Goal: Task Accomplishment & Management: Manage account settings

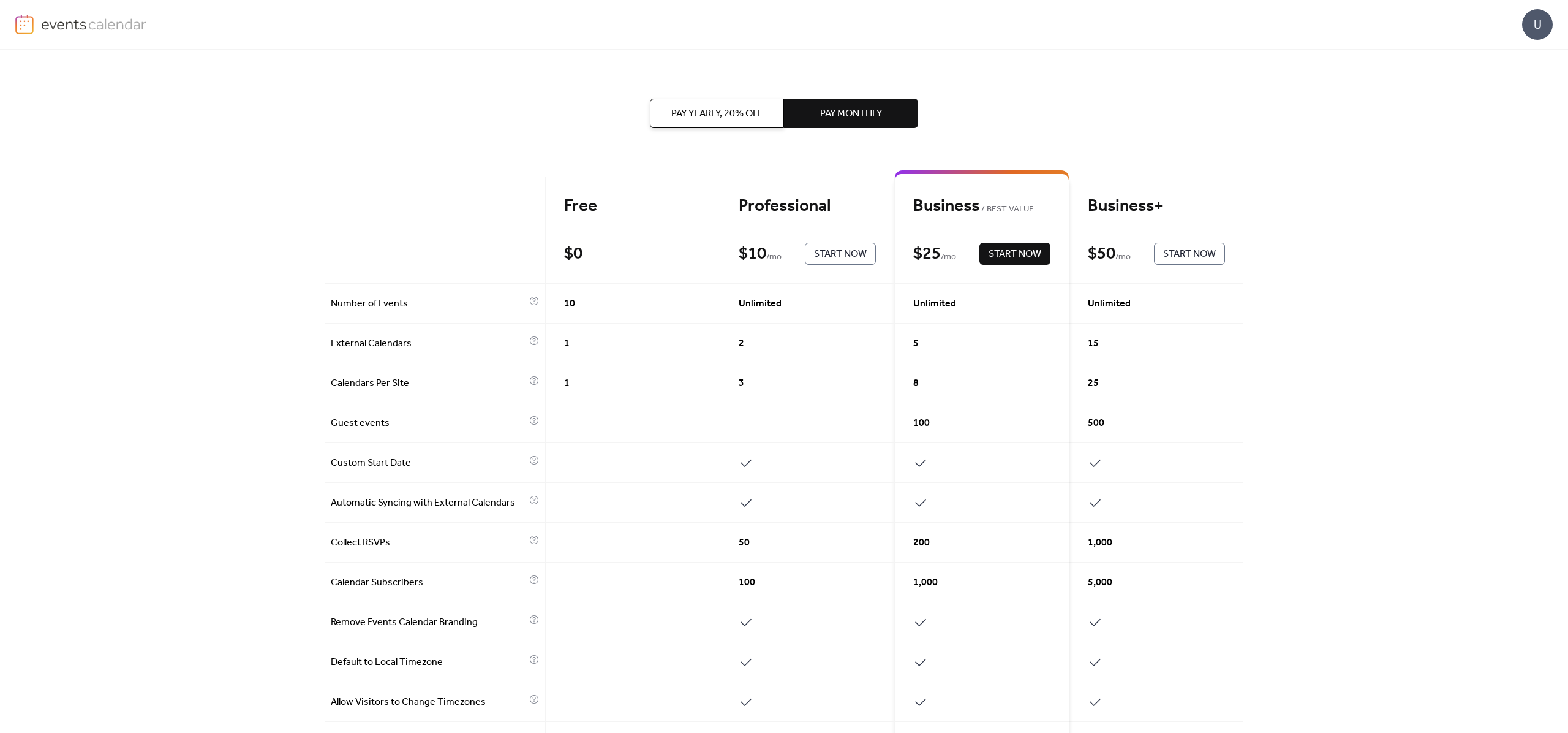
click at [91, 36] on div "U" at bounding box center [784, 24] width 1538 height 49
click at [87, 24] on img at bounding box center [94, 23] width 106 height 19
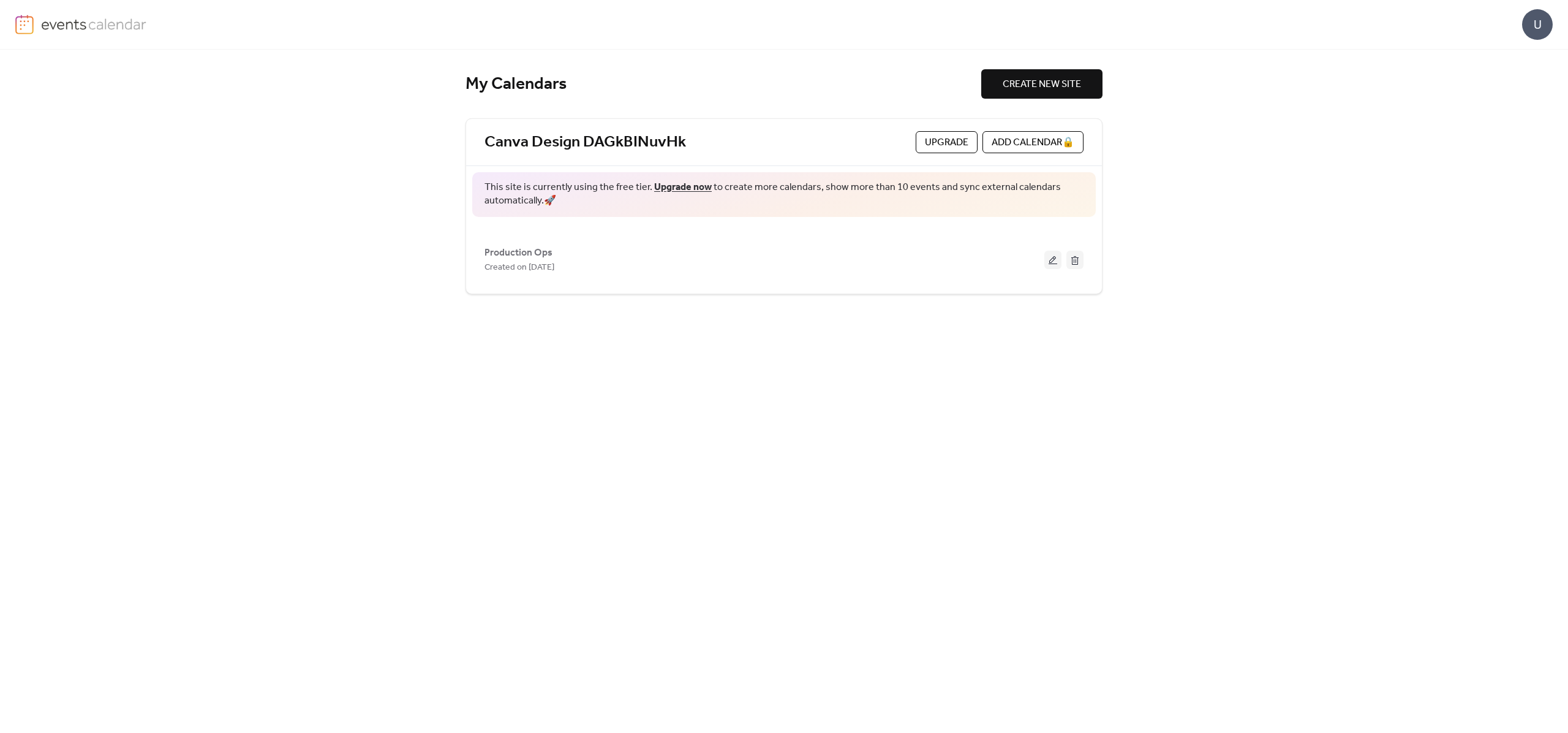
click at [1537, 25] on div "U" at bounding box center [1537, 24] width 31 height 31
click at [1536, 26] on div "U" at bounding box center [1537, 24] width 31 height 31
click at [118, 24] on img at bounding box center [94, 23] width 106 height 19
click at [558, 140] on link "Canva Design DAGkBINuvHk" at bounding box center [585, 142] width 202 height 20
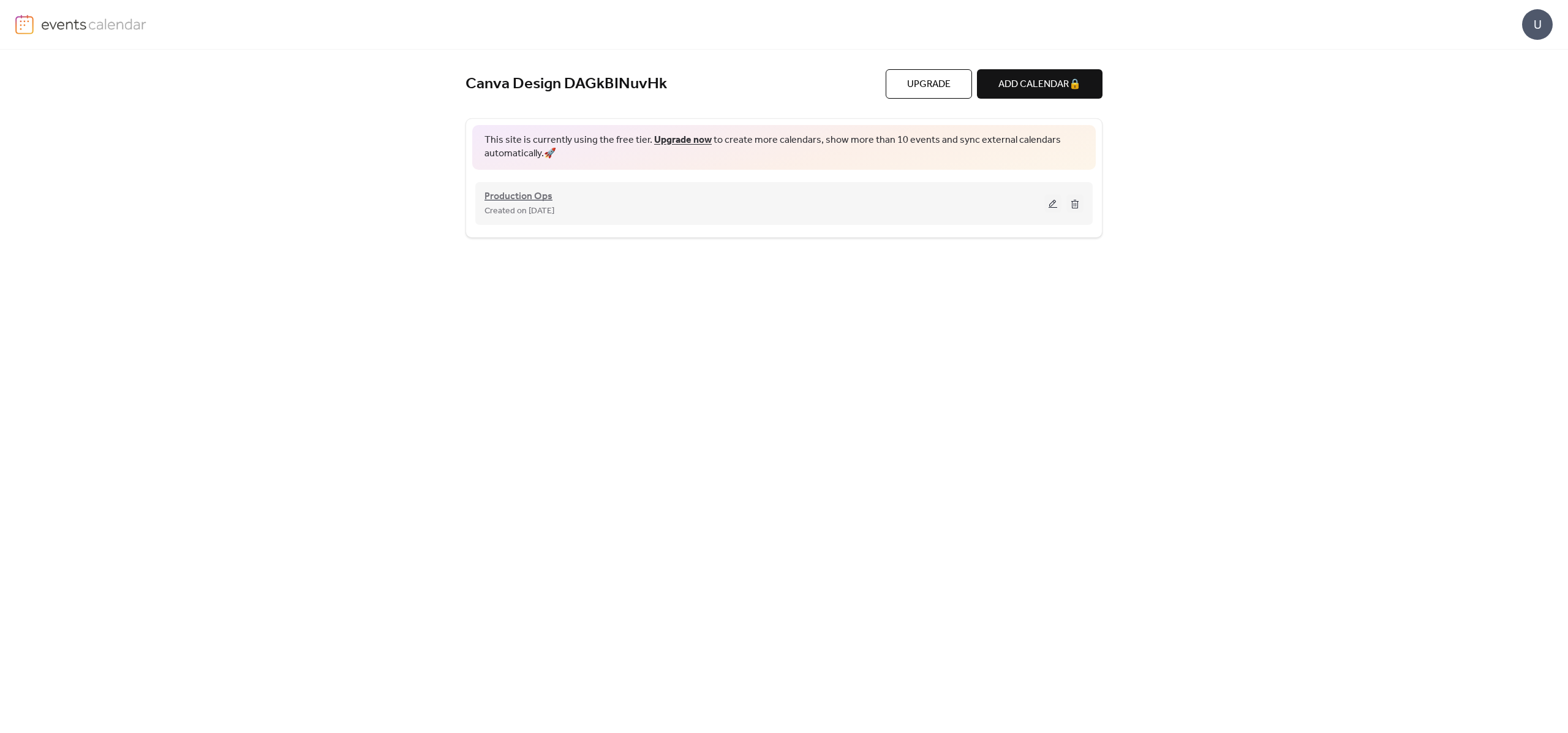
click at [530, 189] on span "Production Ops" at bounding box center [518, 196] width 68 height 14
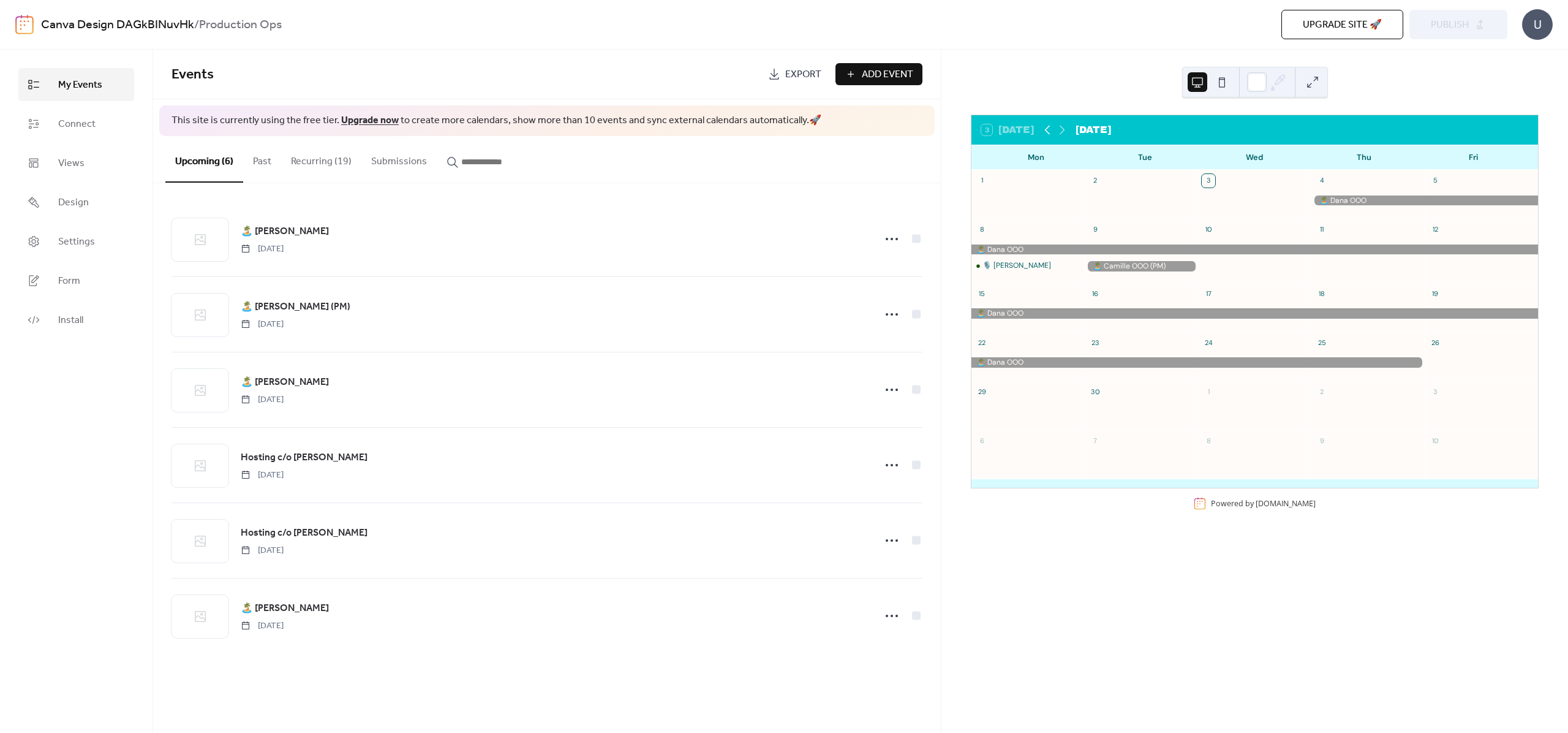
click at [1051, 128] on icon at bounding box center [1047, 129] width 14 height 14
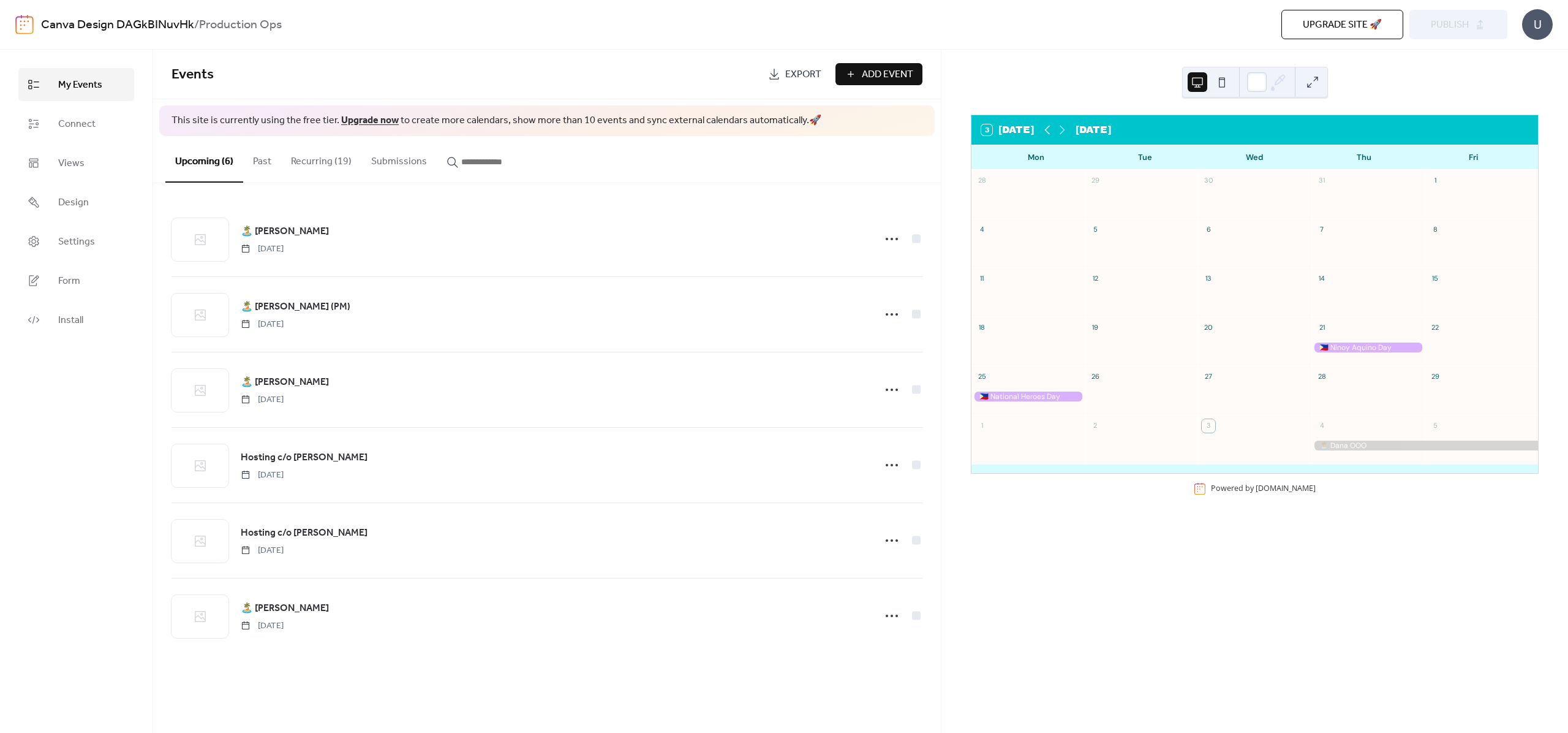
click at [1051, 128] on icon at bounding box center [1047, 129] width 14 height 14
click at [1047, 130] on icon at bounding box center [1047, 129] width 14 height 14
click at [1062, 131] on icon at bounding box center [1062, 129] width 14 height 14
click at [1062, 131] on icon at bounding box center [1062, 129] width 14 height 14
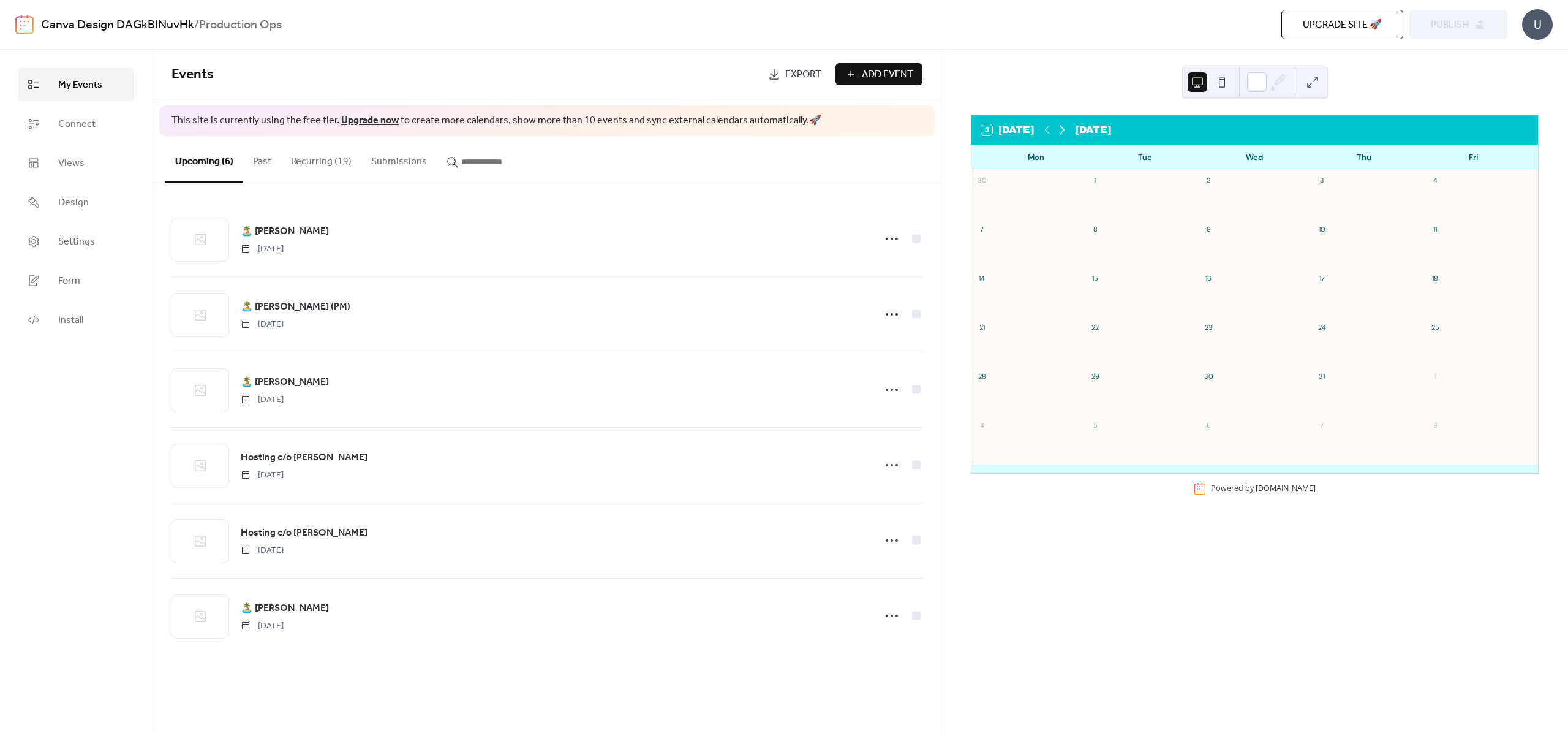
click at [1062, 131] on icon at bounding box center [1062, 129] width 14 height 14
click at [1062, 131] on icon at bounding box center [1062, 130] width 6 height 9
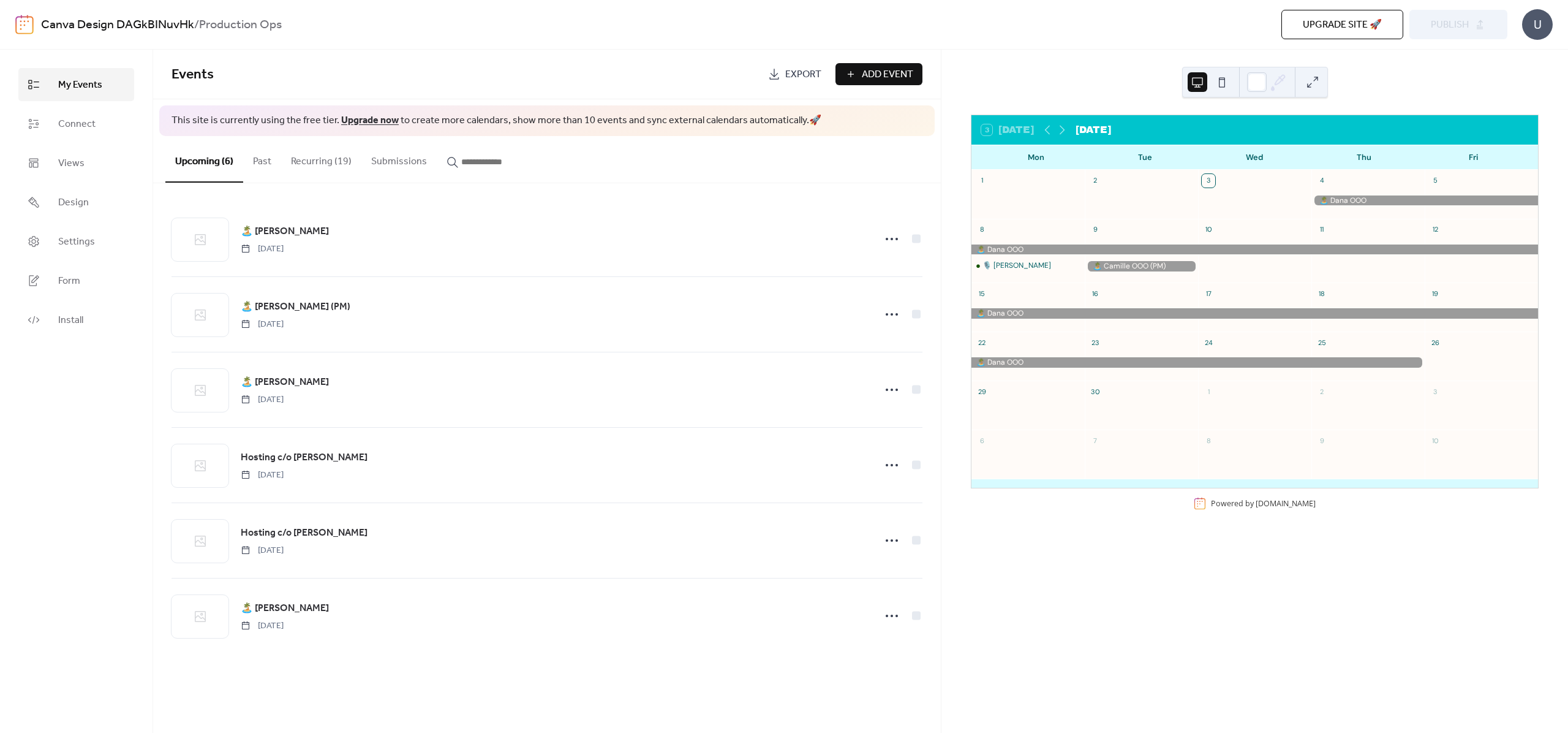
click at [319, 166] on button "Recurring (19)" at bounding box center [321, 159] width 80 height 45
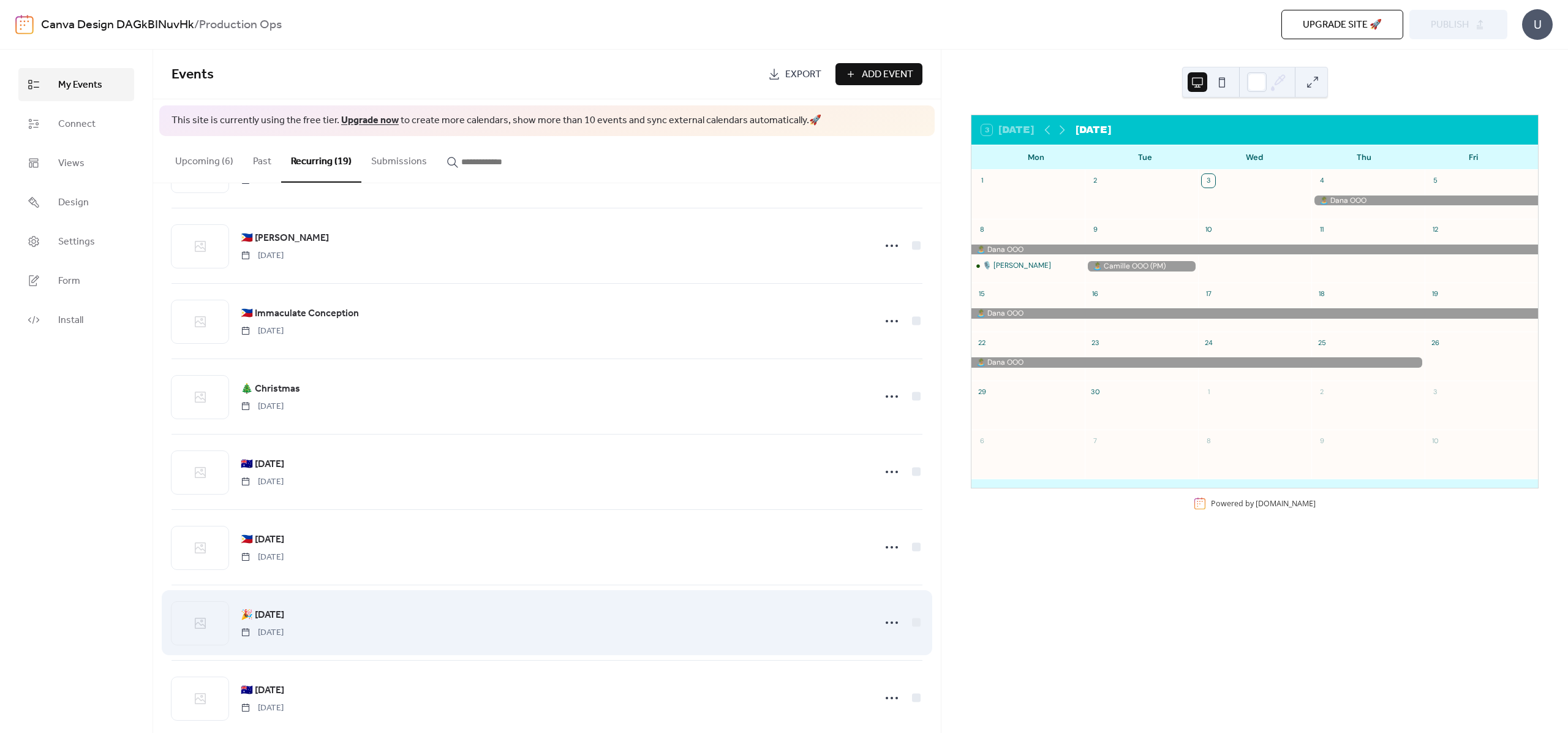
scroll to position [919, 0]
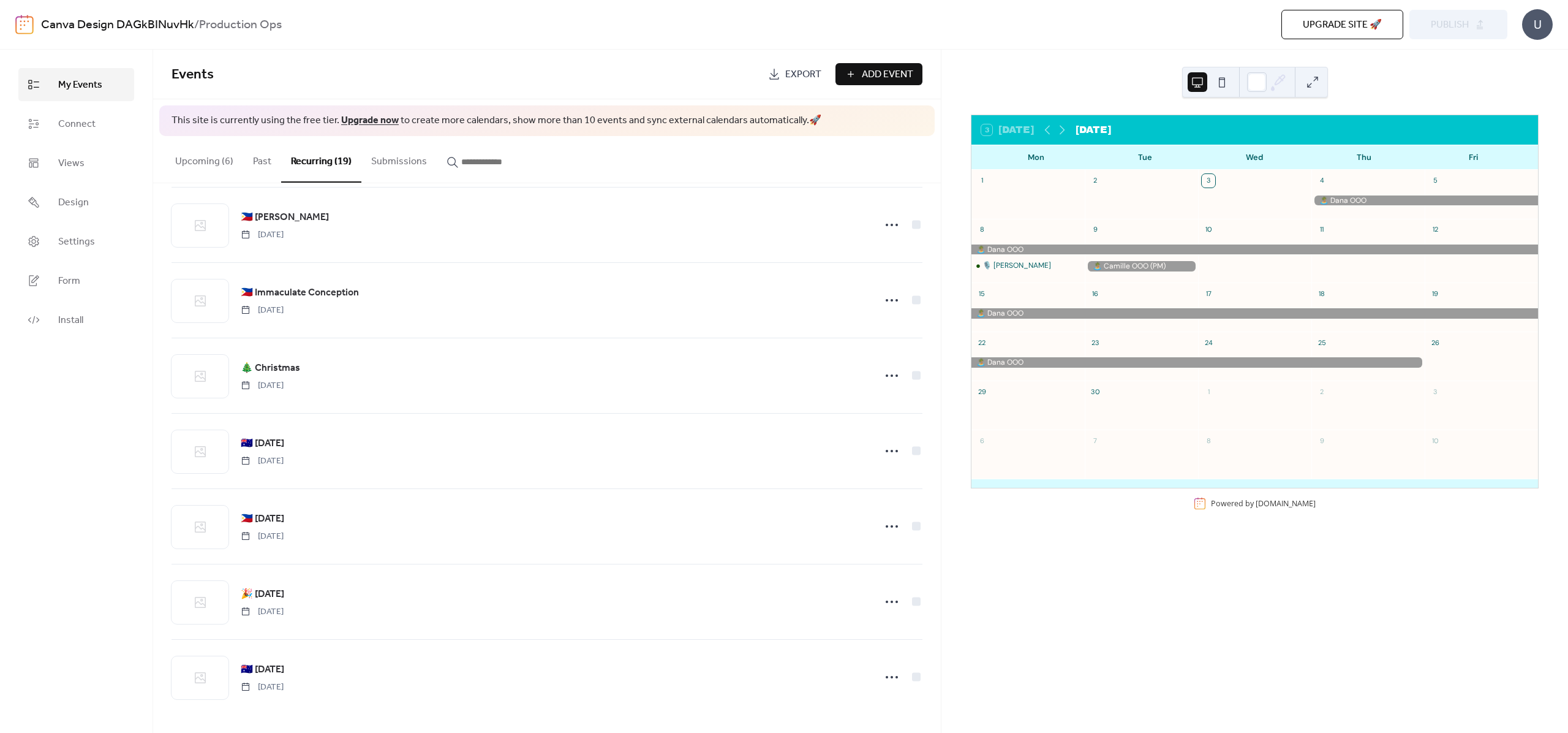
click at [226, 164] on button "Upcoming (6)" at bounding box center [204, 159] width 78 height 45
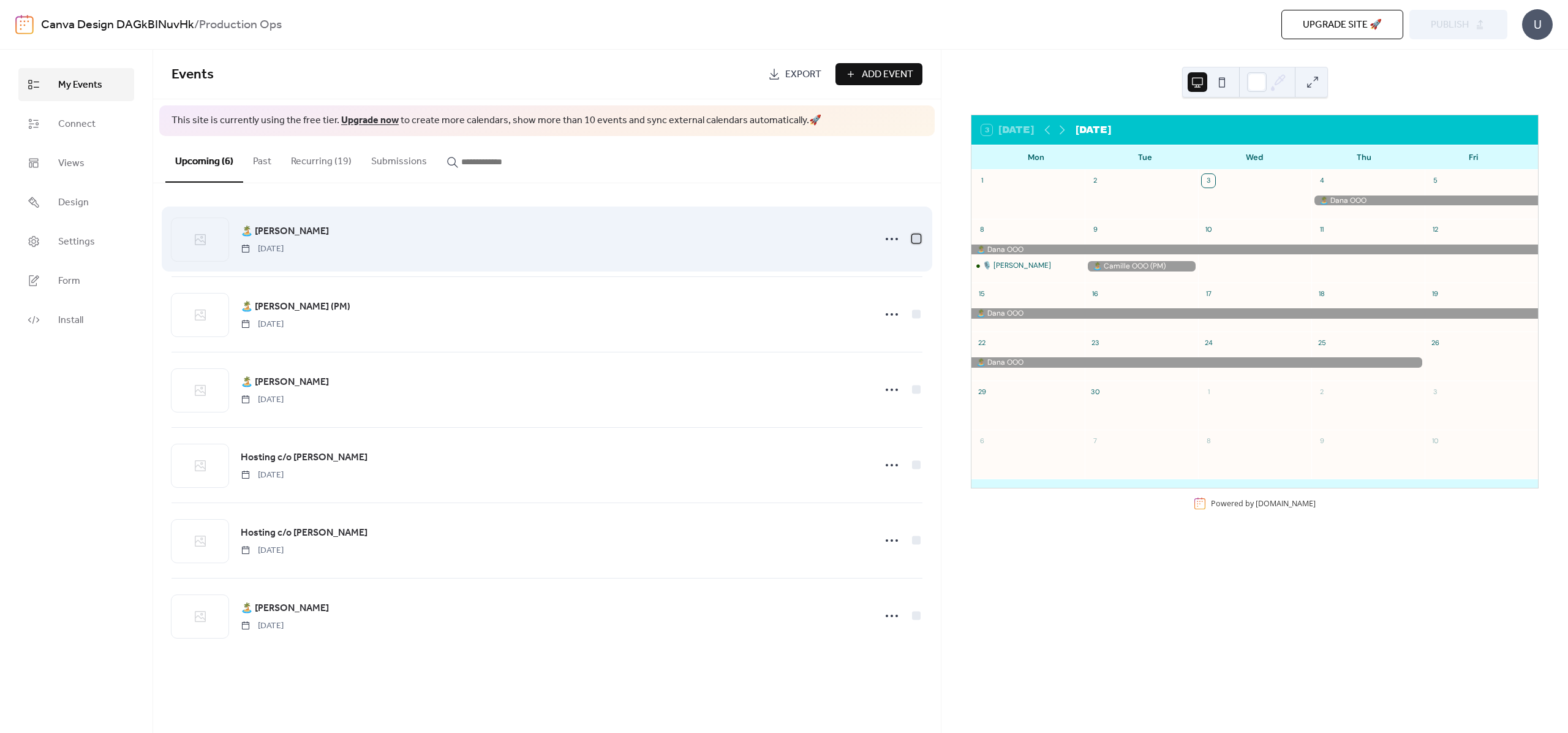
click at [917, 242] on div at bounding box center [916, 239] width 8 height 8
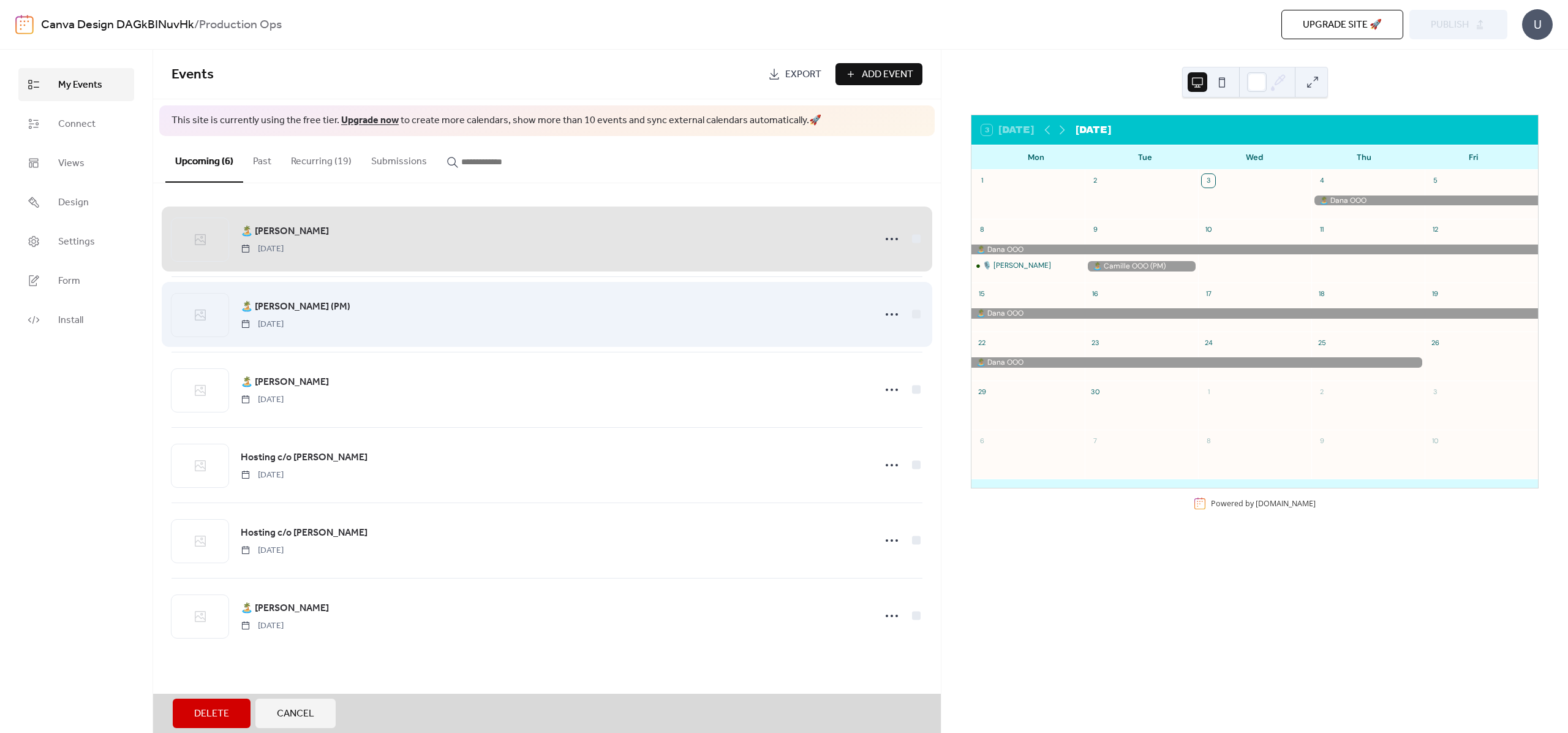
click at [920, 314] on div "🏝️ [PERSON_NAME] (PM) [DATE]" at bounding box center [546, 315] width 751 height 76
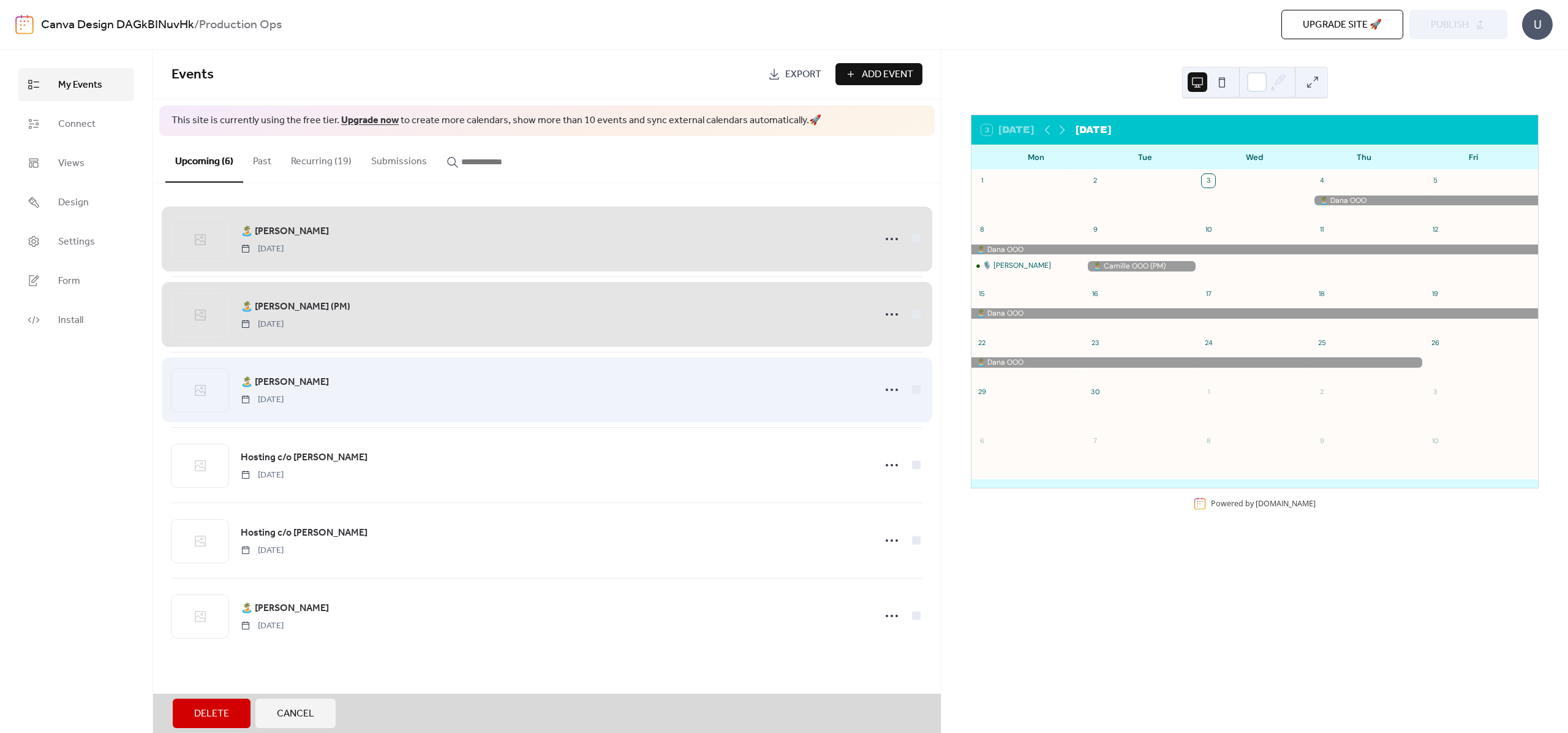
click at [919, 385] on div "🏝️ [PERSON_NAME] [DATE]" at bounding box center [546, 390] width 751 height 76
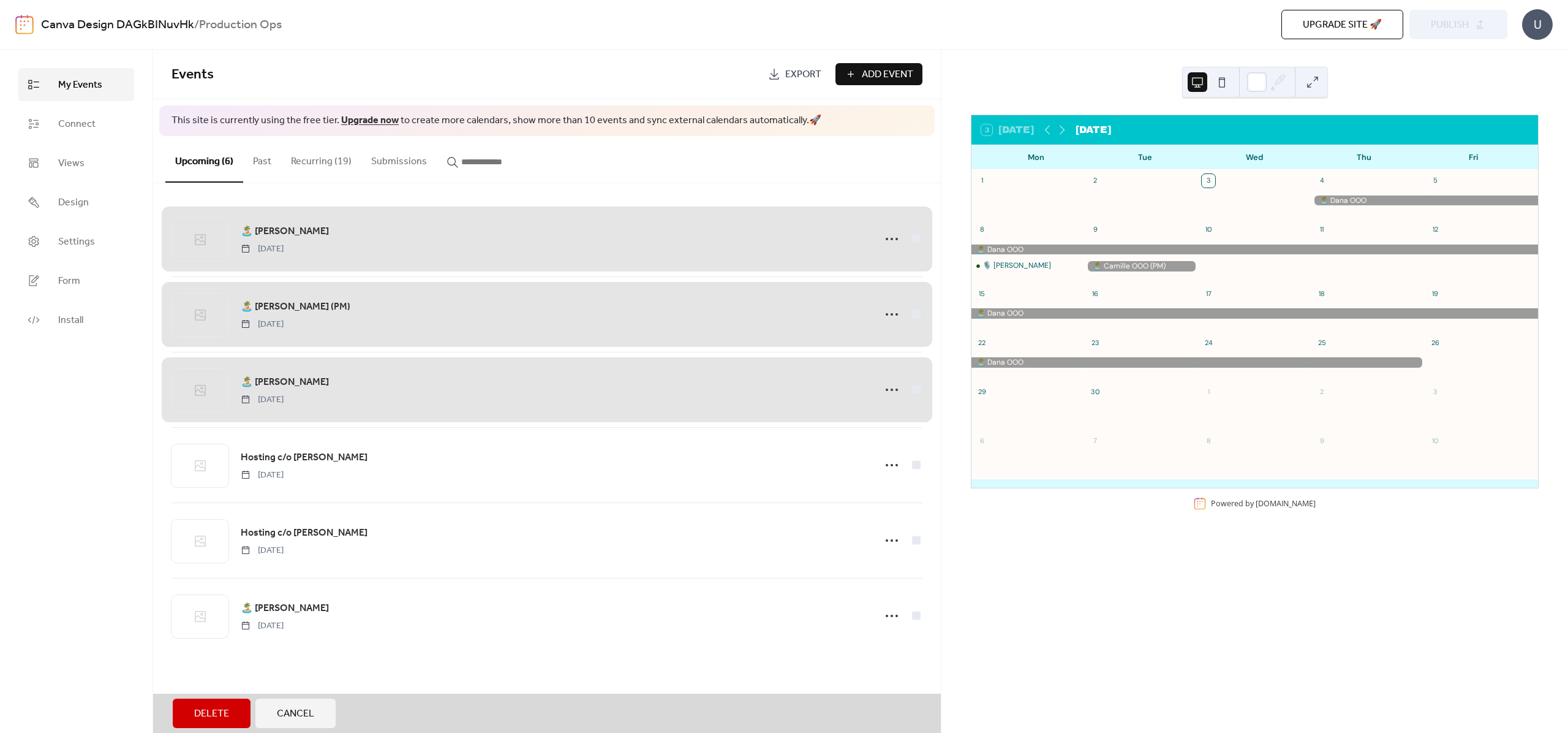
click at [218, 709] on span "Delete" at bounding box center [211, 713] width 35 height 14
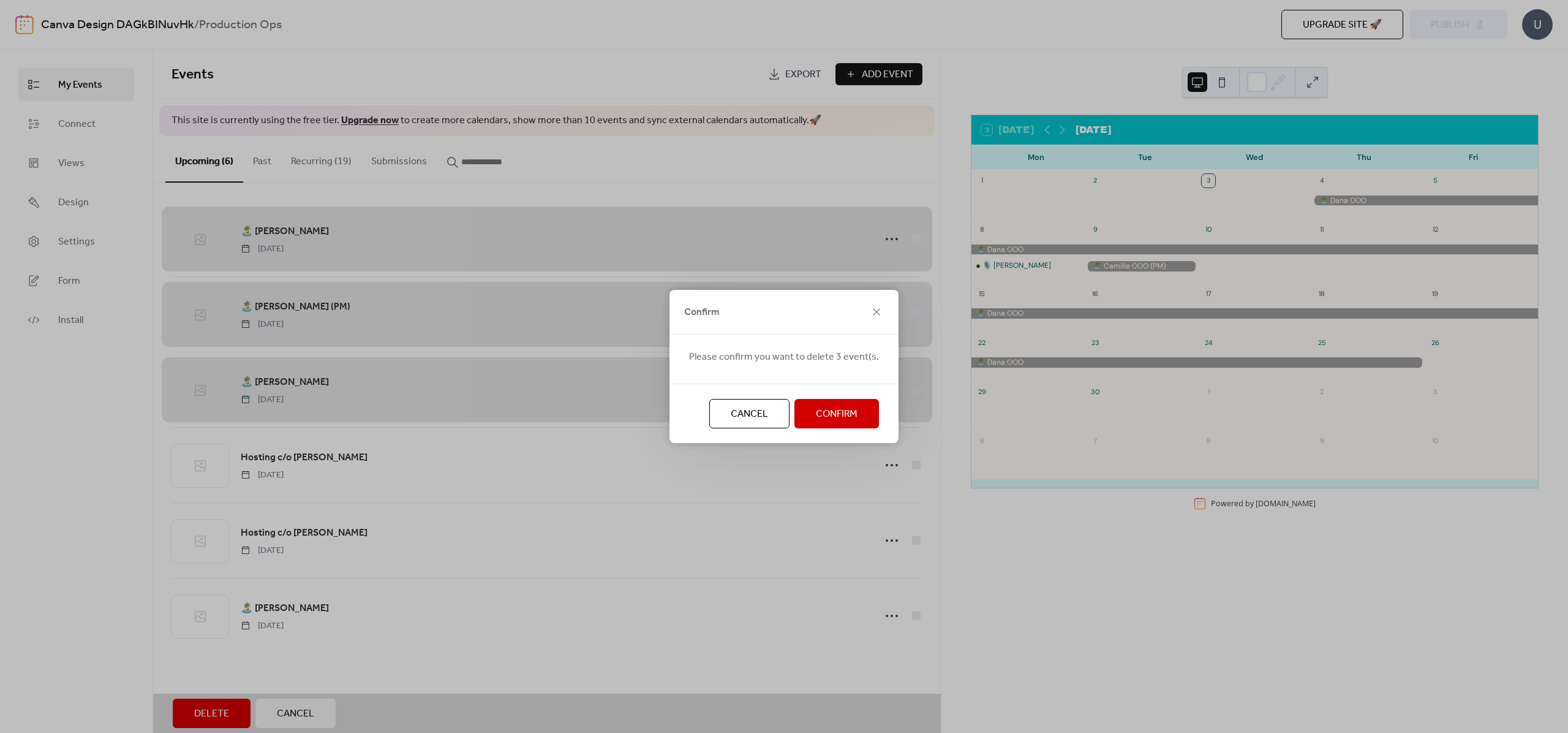
click at [848, 407] on span "Confirm" at bounding box center [837, 414] width 42 height 14
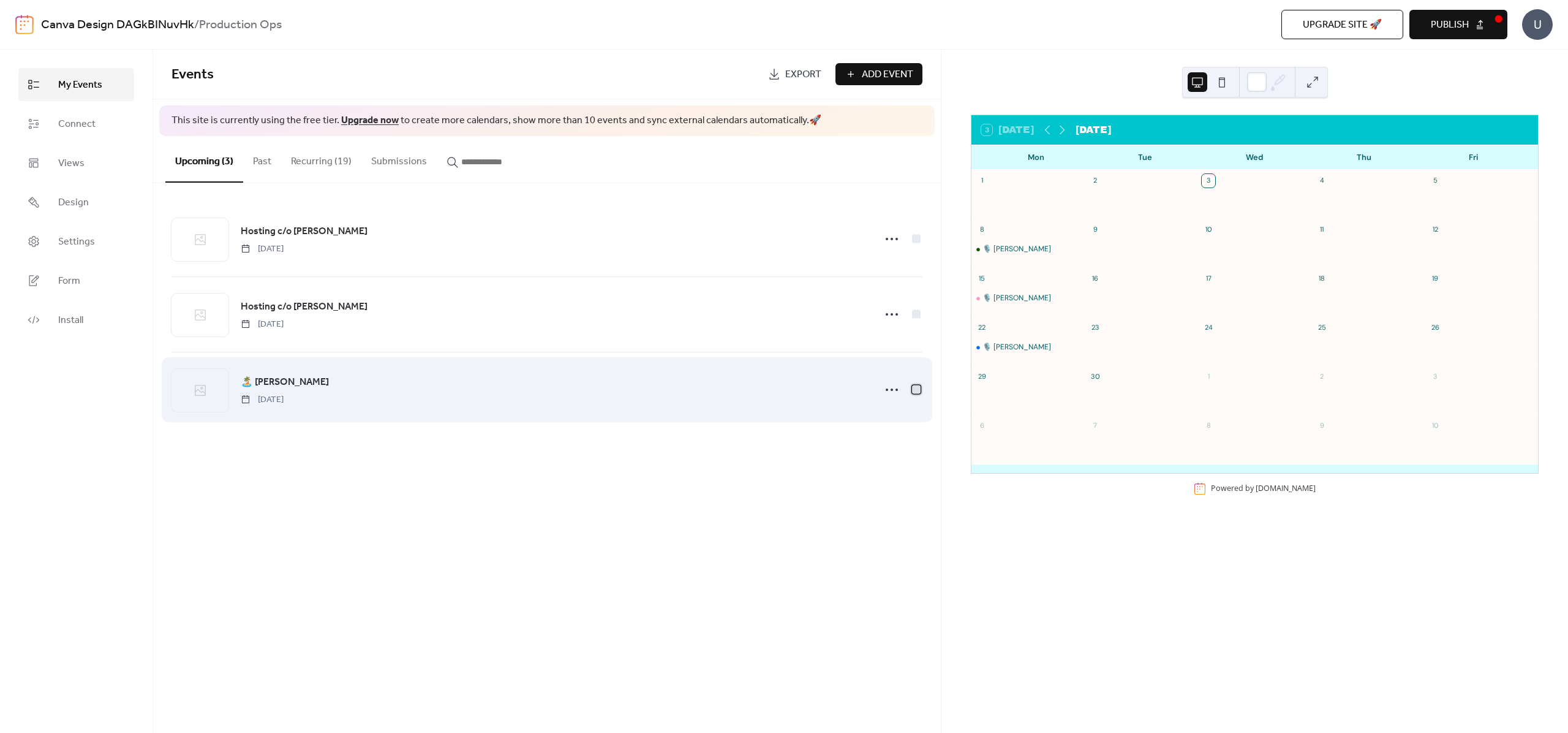
click at [918, 390] on div at bounding box center [916, 390] width 8 height 8
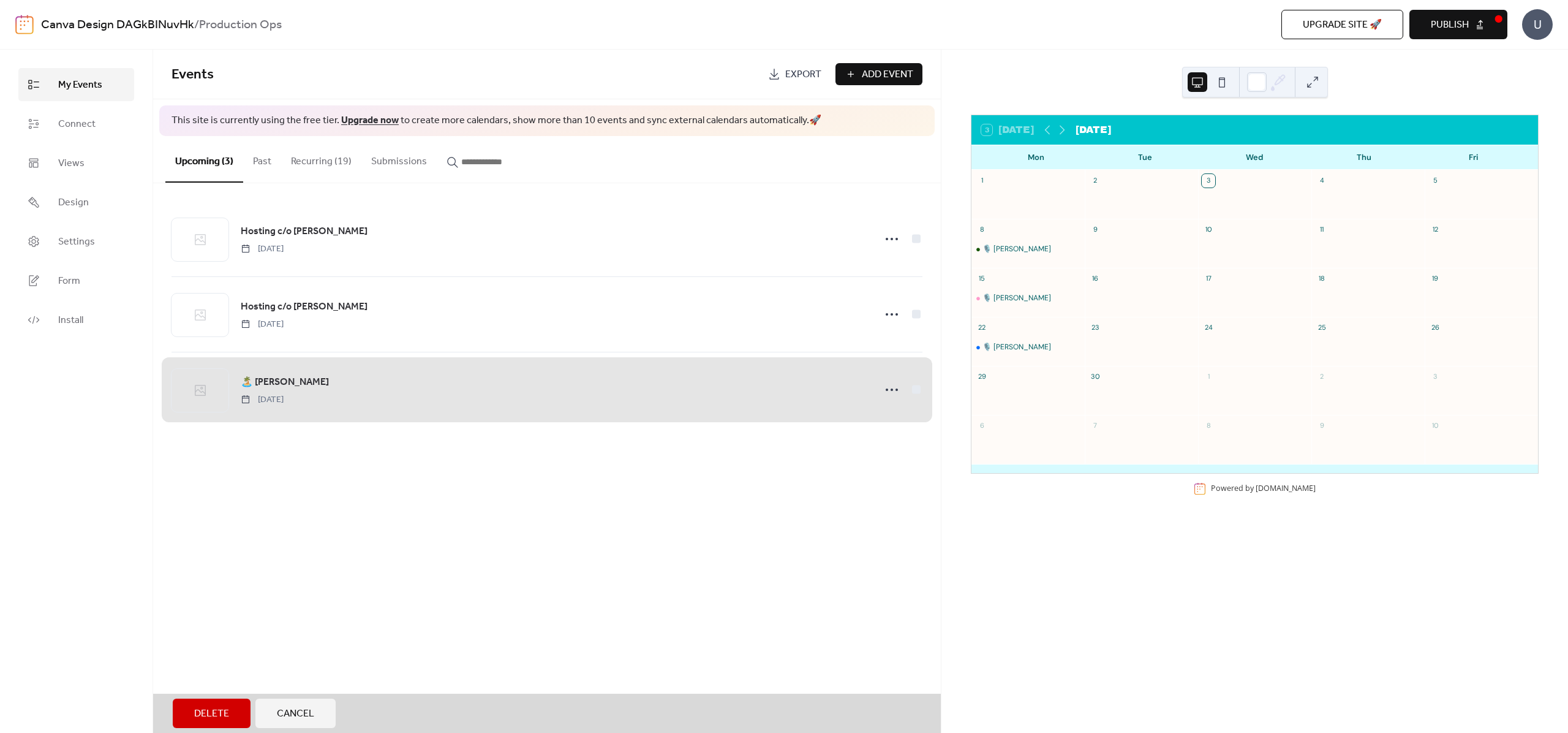
click at [226, 708] on span "Delete" at bounding box center [211, 713] width 35 height 14
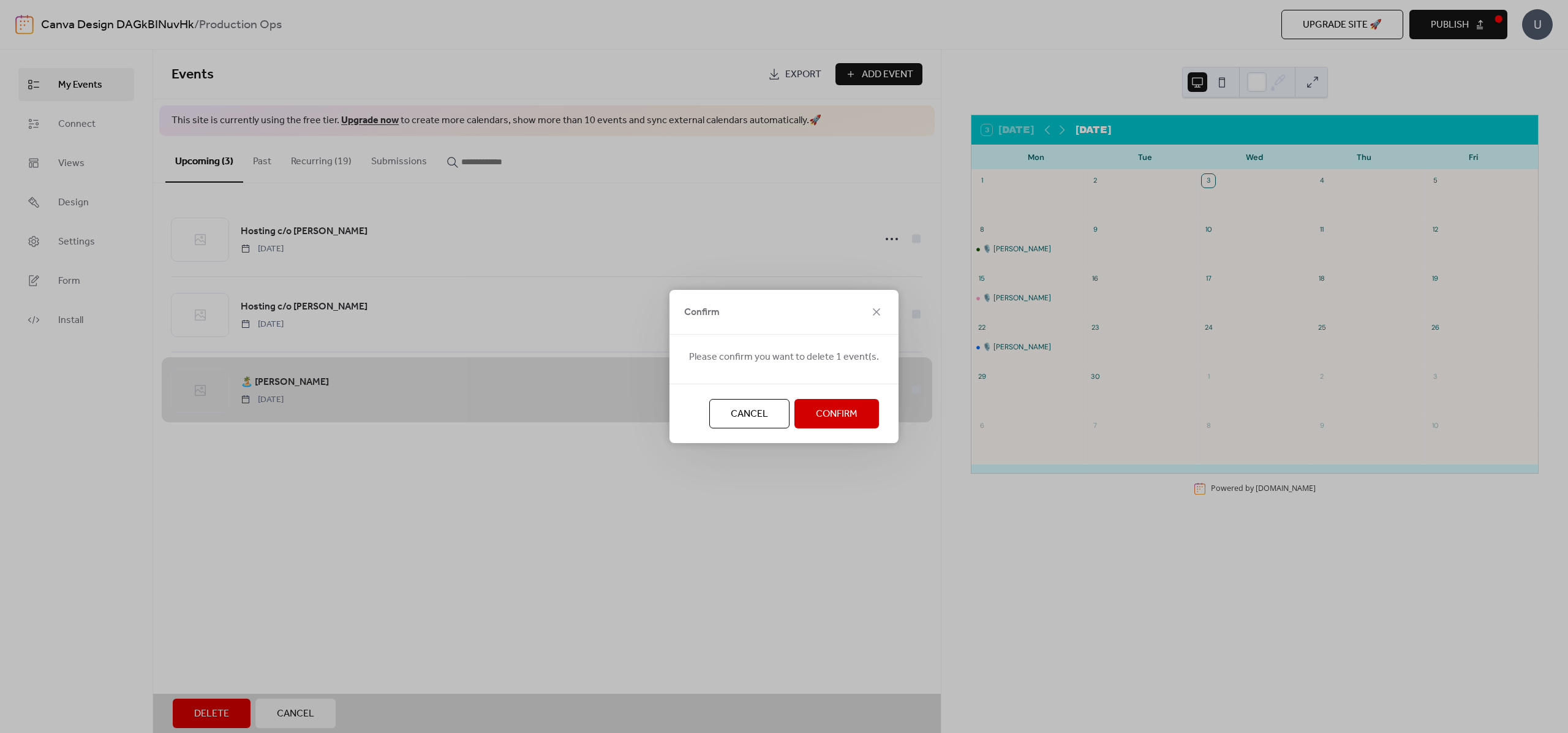
click at [861, 401] on button "Confirm" at bounding box center [837, 414] width 85 height 30
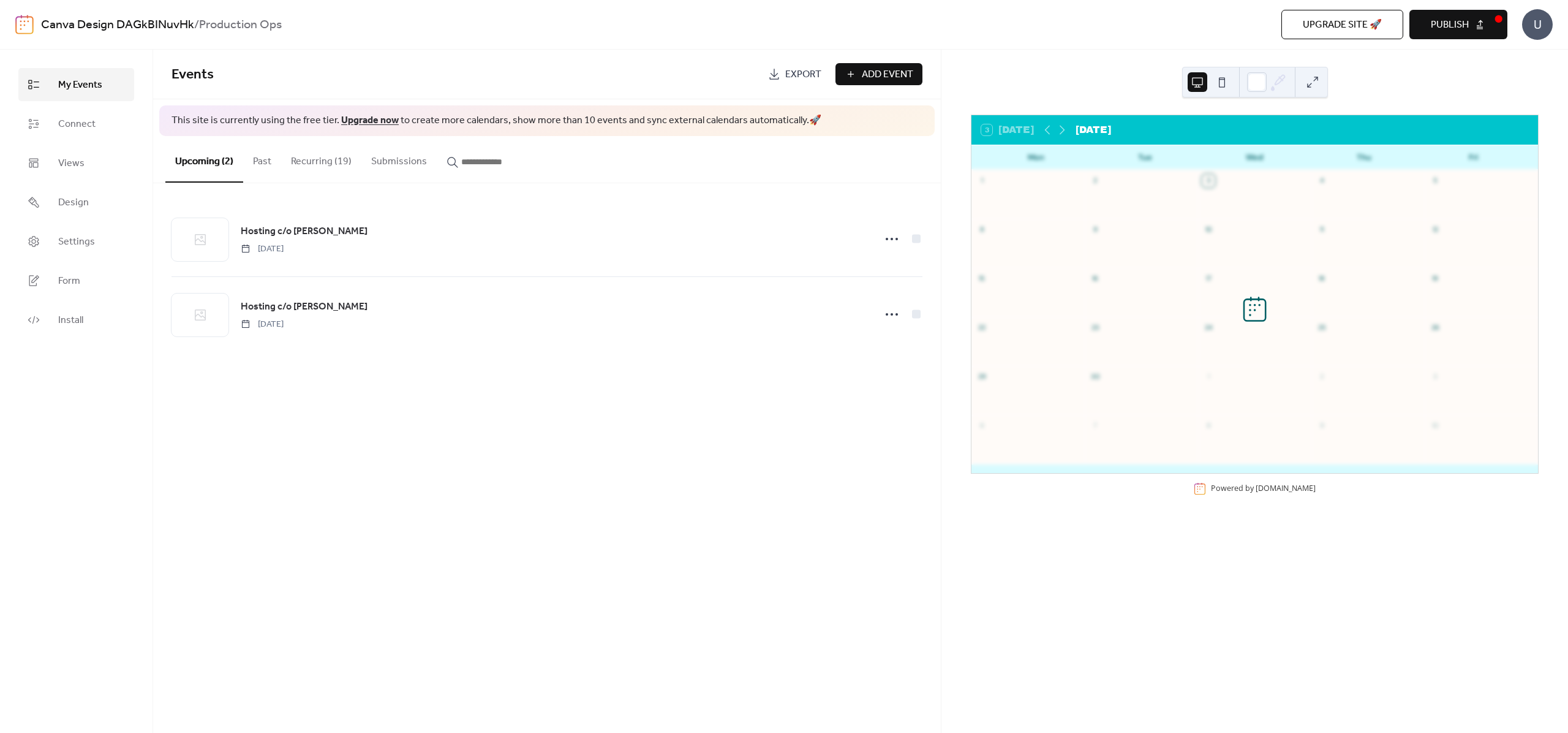
click at [849, 412] on div "Events Export Add Event This site is currently using the free tier. Upgrade now…" at bounding box center [547, 391] width 788 height 683
click at [1067, 129] on icon at bounding box center [1062, 129] width 14 height 14
click at [1062, 127] on icon at bounding box center [1062, 130] width 6 height 9
click at [1060, 128] on icon at bounding box center [1062, 129] width 14 height 14
click at [1038, 129] on button "3 [DATE]" at bounding box center [1007, 129] width 61 height 17
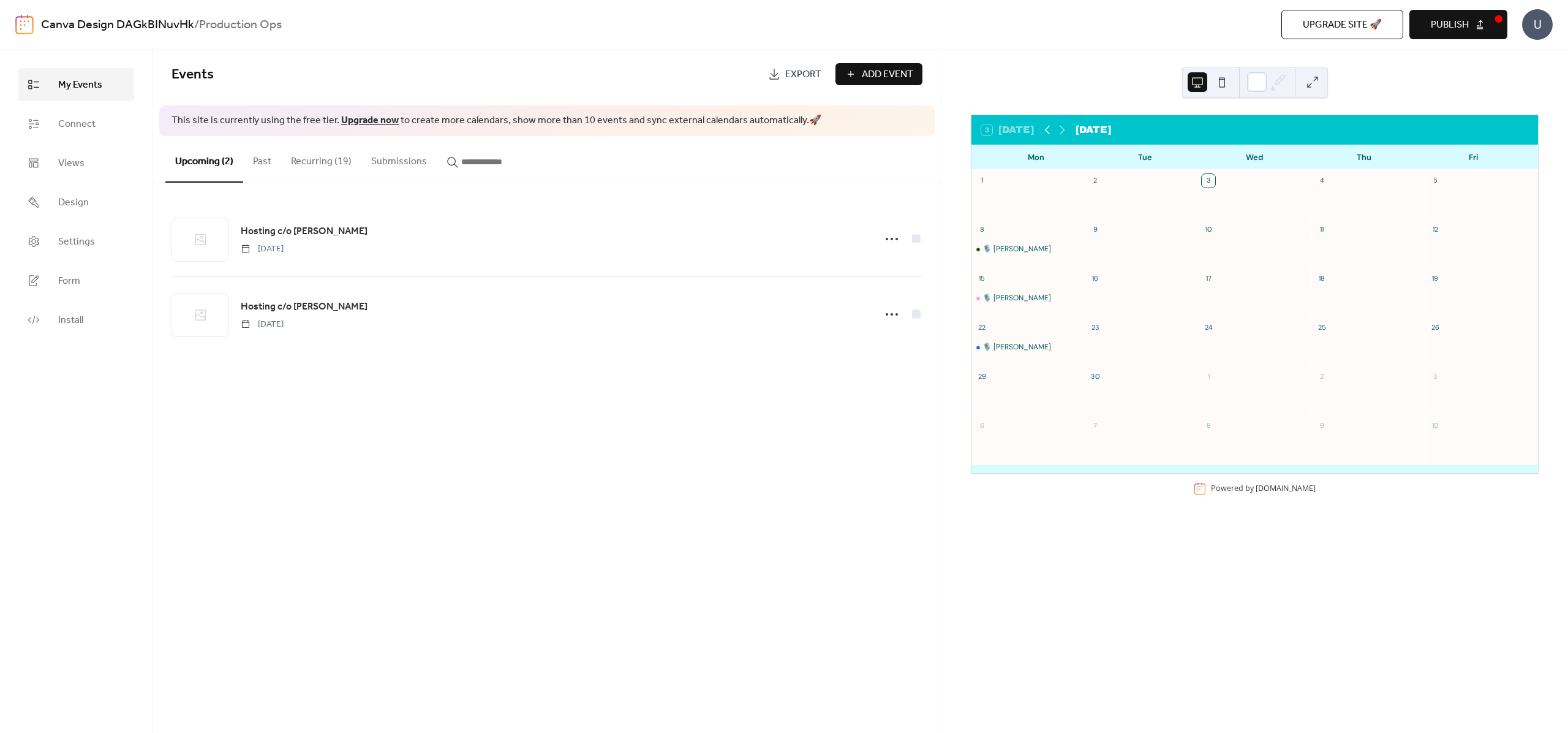
click at [1047, 129] on icon at bounding box center [1047, 129] width 14 height 14
click at [1049, 129] on icon at bounding box center [1047, 129] width 14 height 14
click at [1018, 128] on button "3 [DATE]" at bounding box center [1007, 129] width 61 height 17
click at [312, 158] on button "Recurring (19)" at bounding box center [321, 159] width 80 height 45
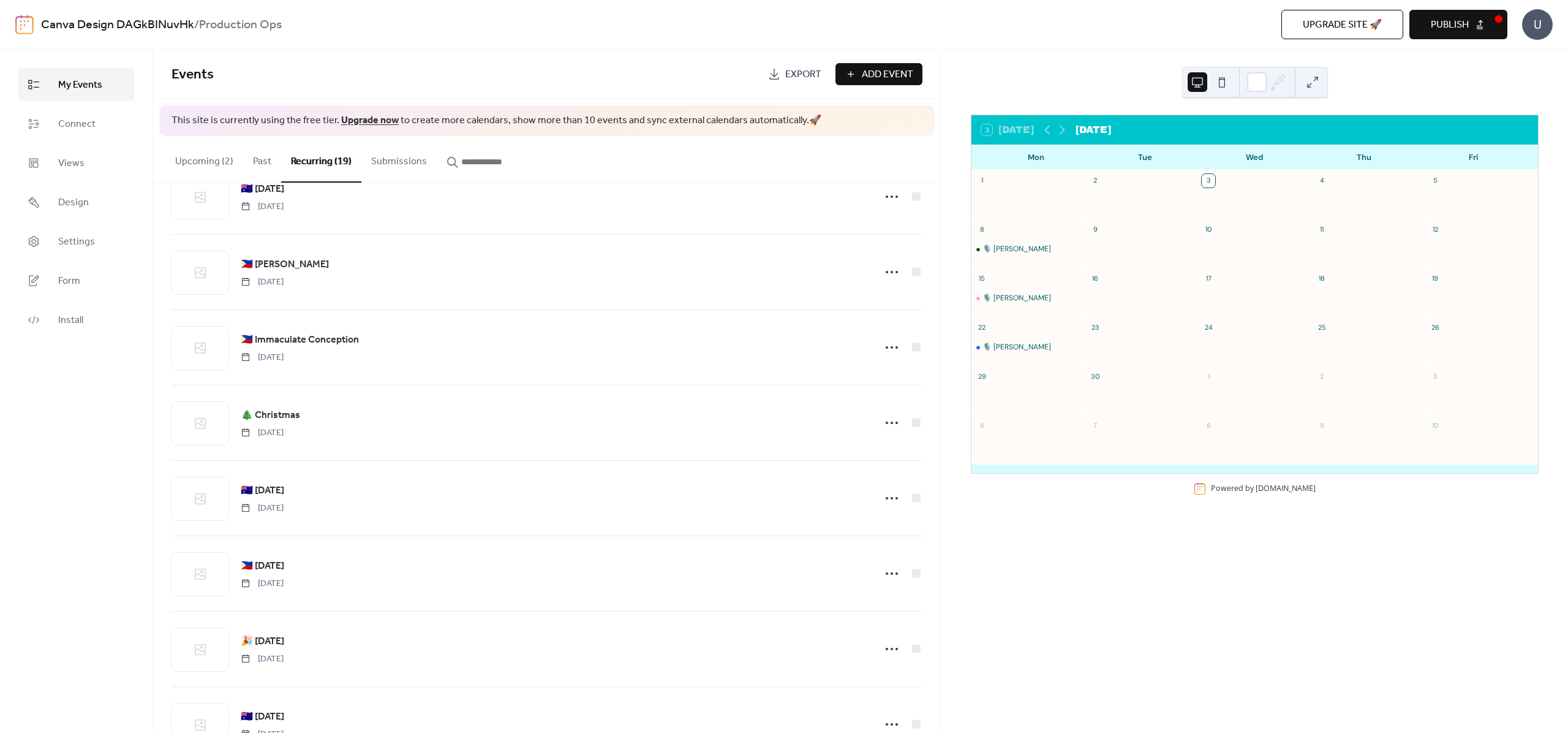
scroll to position [919, 0]
